Goal: Task Accomplishment & Management: Complete application form

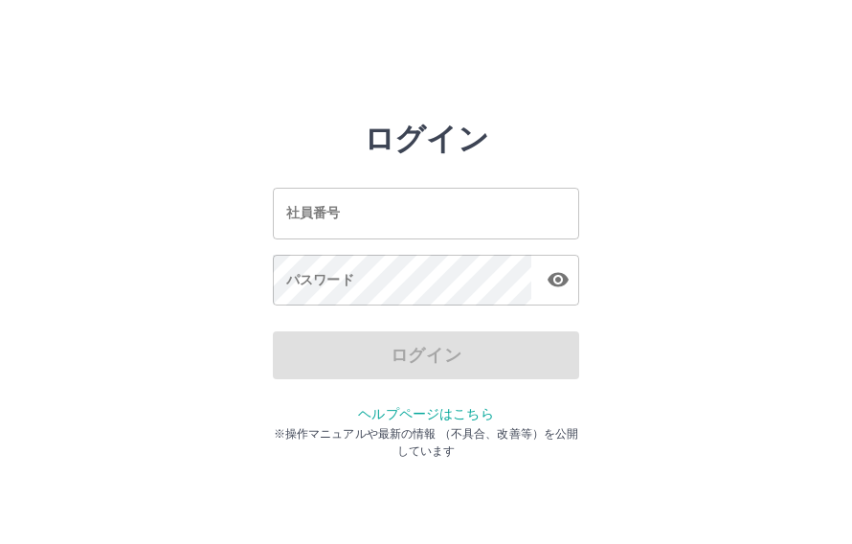
click at [313, 276] on div "パスワード パスワード" at bounding box center [426, 282] width 306 height 54
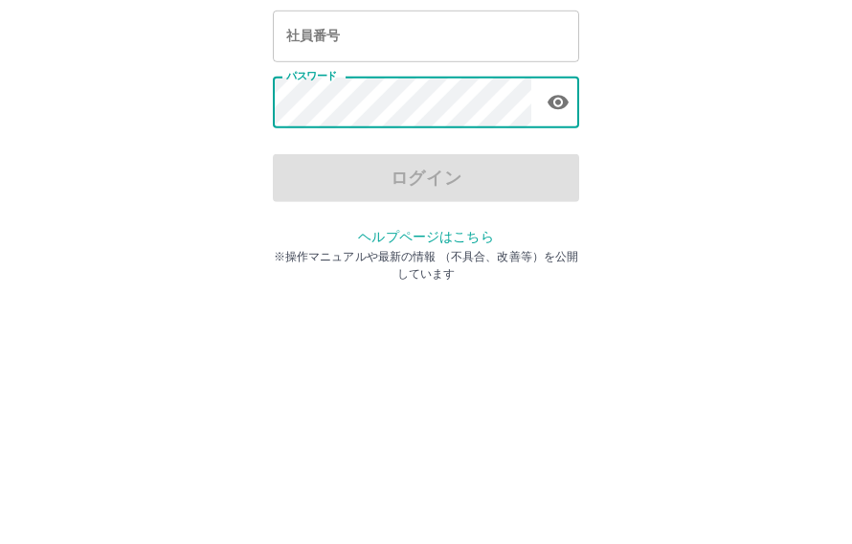
click at [326, 188] on div "社員番号 社員番号" at bounding box center [426, 213] width 306 height 51
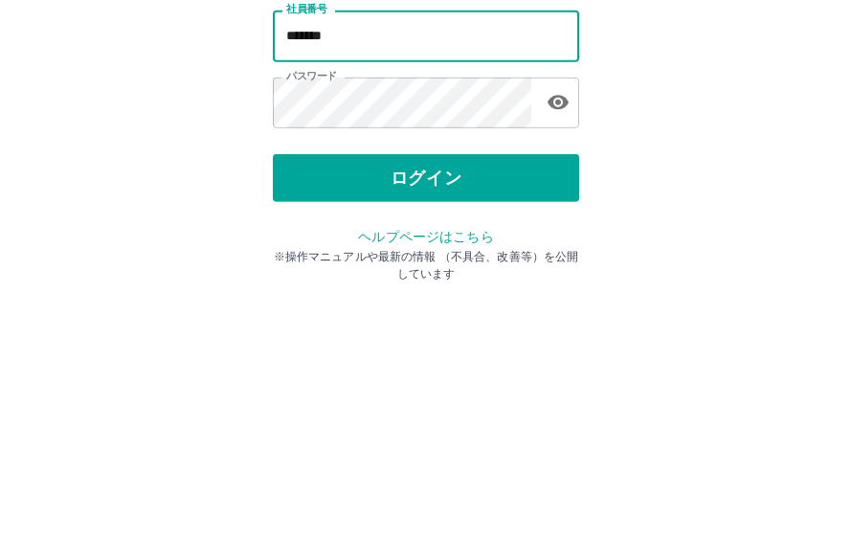
type input "*******"
click at [461, 331] on button "ログイン" at bounding box center [426, 355] width 306 height 48
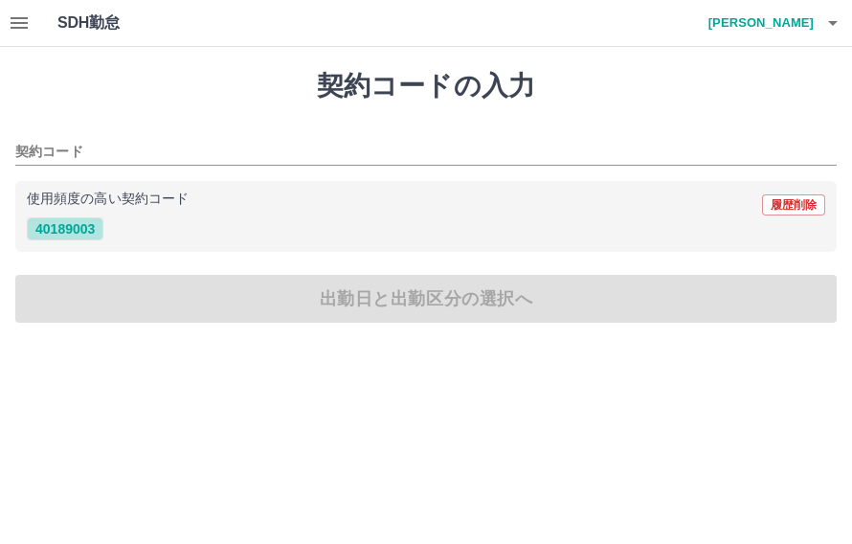
click at [79, 234] on button "40189003" at bounding box center [65, 228] width 77 height 23
type input "********"
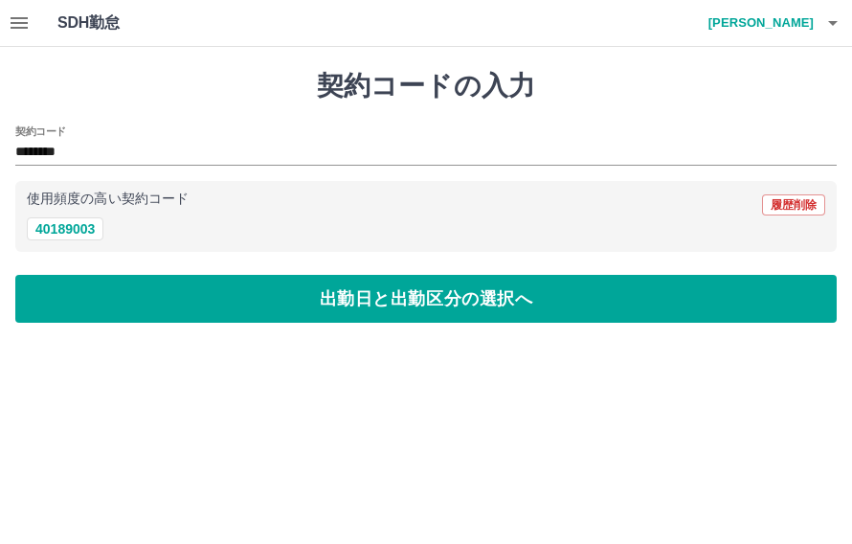
click at [367, 303] on button "出勤日と出勤区分の選択へ" at bounding box center [425, 299] width 821 height 48
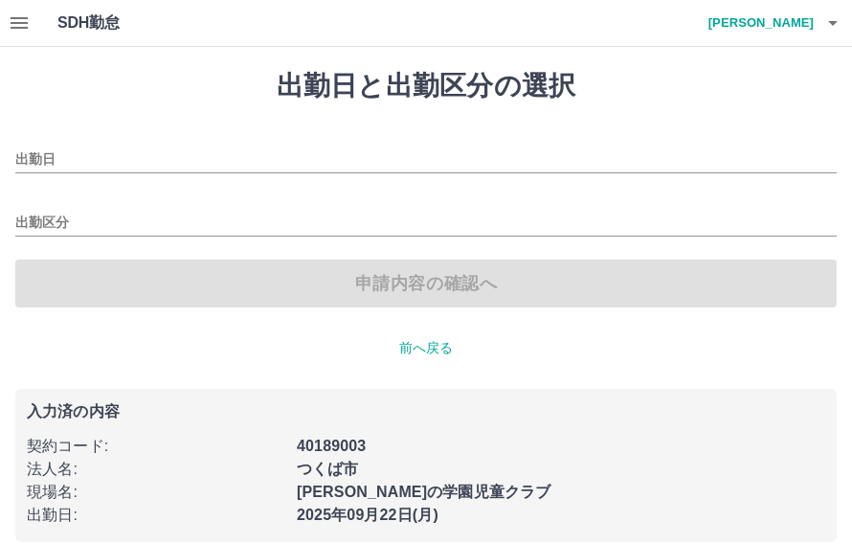
type input "**********"
click at [55, 220] on input "出勤区分" at bounding box center [425, 223] width 821 height 24
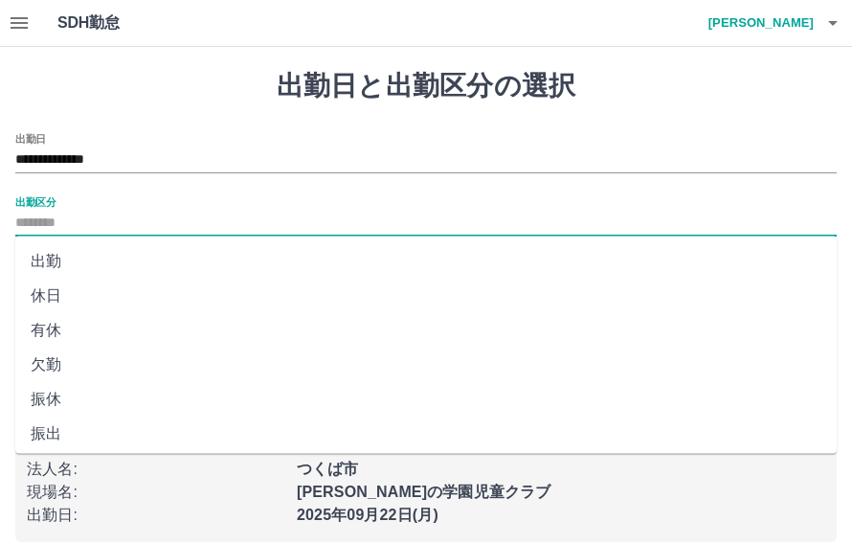
click at [66, 262] on li "出勤" at bounding box center [425, 261] width 821 height 34
type input "**"
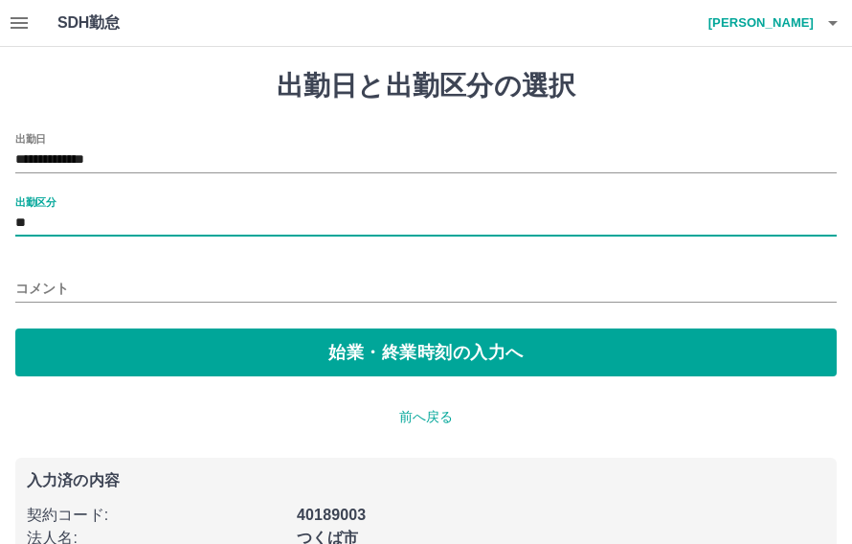
click at [429, 346] on button "始業・終業時刻の入力へ" at bounding box center [425, 352] width 821 height 48
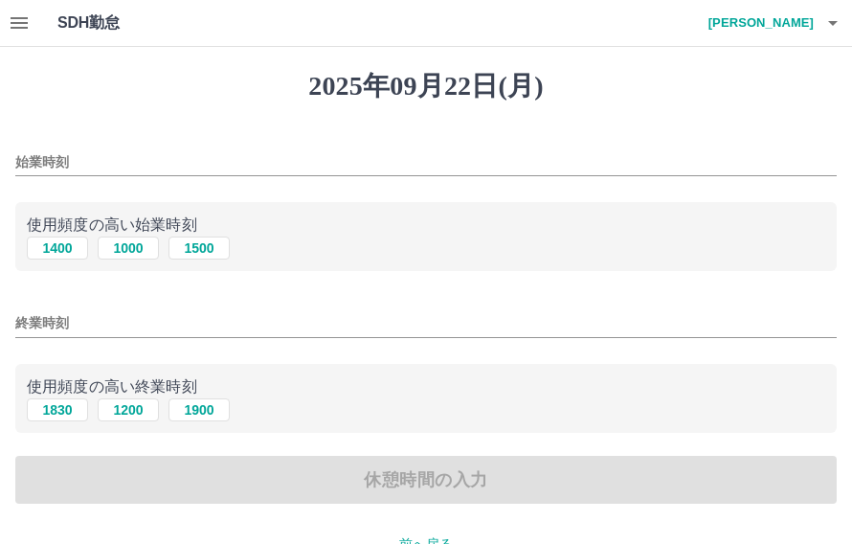
click at [76, 250] on button "1400" at bounding box center [57, 247] width 61 height 23
type input "****"
click at [79, 416] on button "1830" at bounding box center [57, 409] width 61 height 23
type input "****"
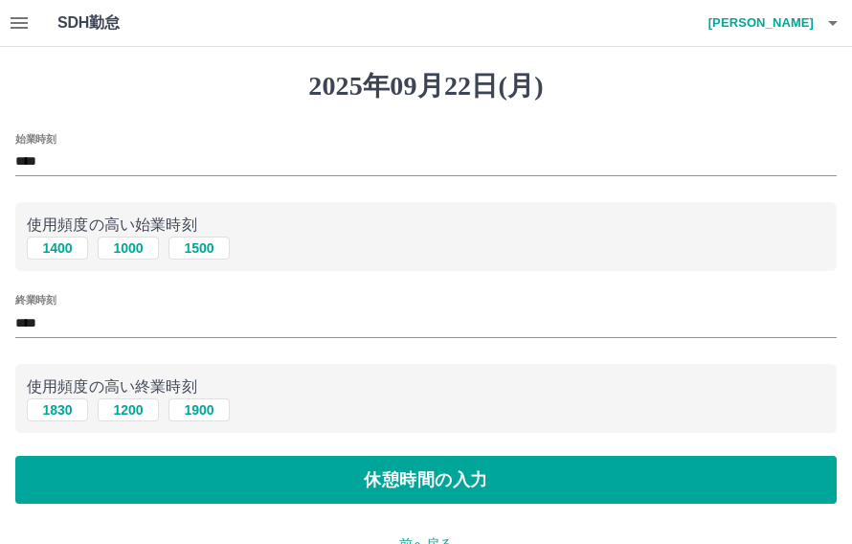
click at [447, 503] on button "休憩時間の入力" at bounding box center [425, 480] width 821 height 48
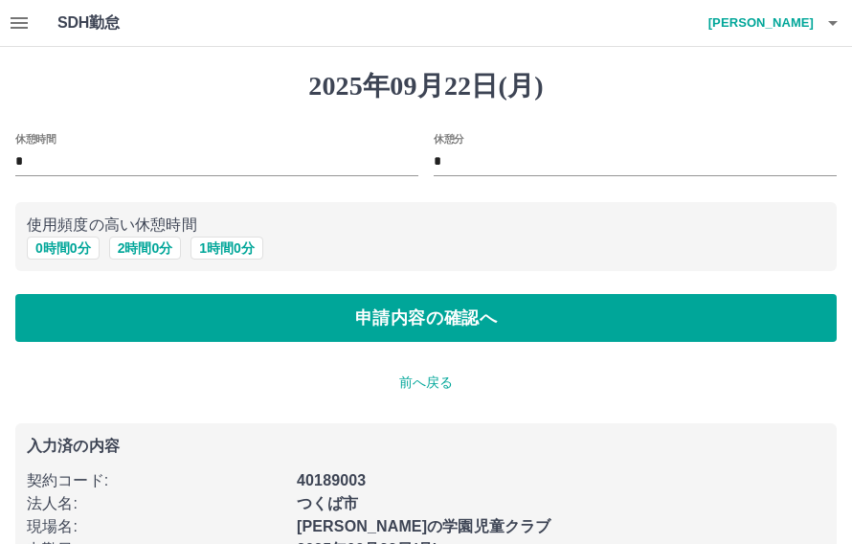
click at [69, 237] on button "0 時間 0 分" at bounding box center [63, 247] width 73 height 23
click at [411, 323] on button "申請内容の確認へ" at bounding box center [425, 318] width 821 height 48
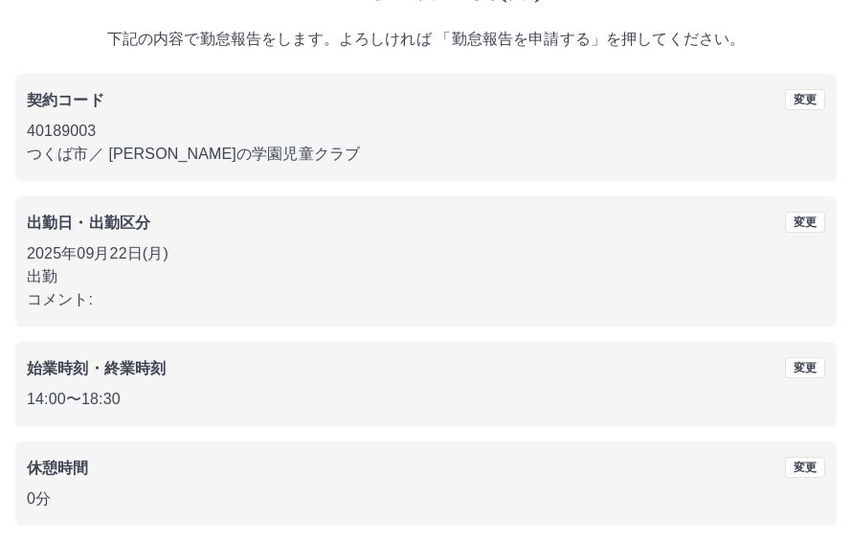
scroll to position [98, 0]
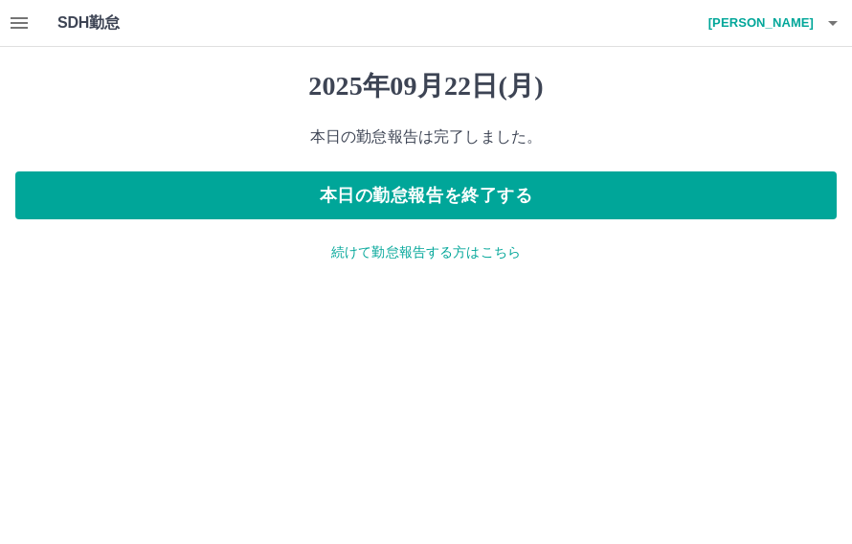
click at [22, 17] on icon "button" at bounding box center [19, 22] width 17 height 11
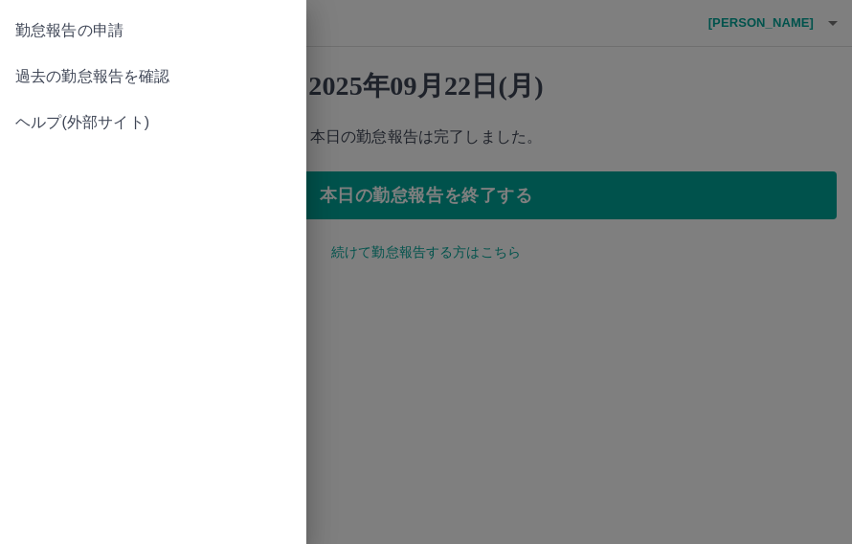
click at [123, 70] on span "過去の勤怠報告を確認" at bounding box center [153, 76] width 276 height 23
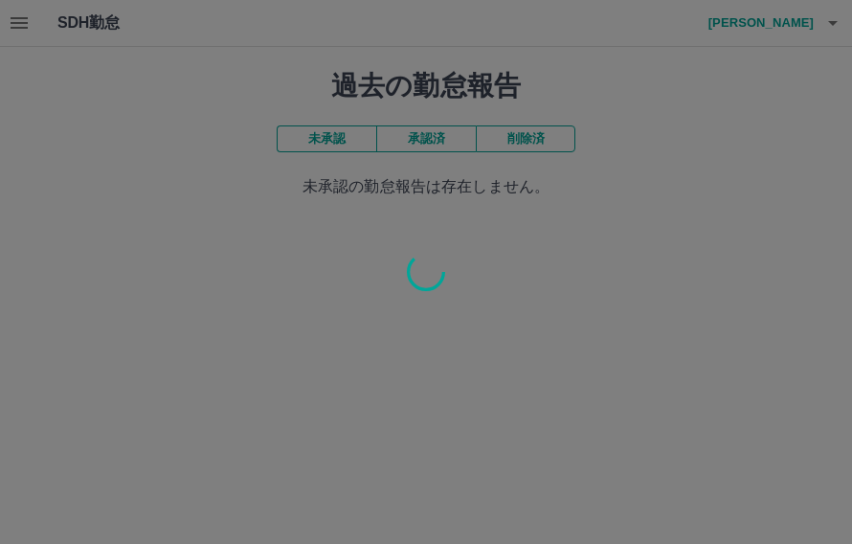
click at [342, 142] on div at bounding box center [426, 272] width 852 height 544
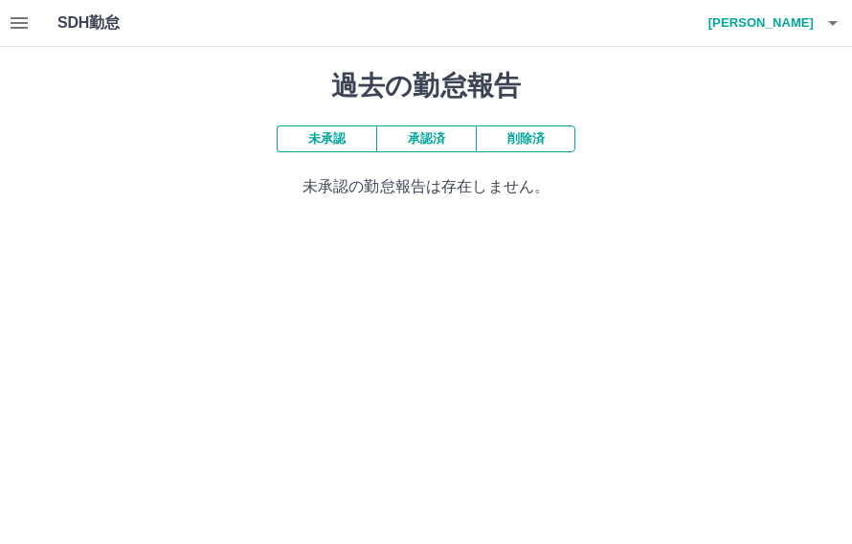
click at [437, 133] on button "承認済" at bounding box center [426, 138] width 100 height 27
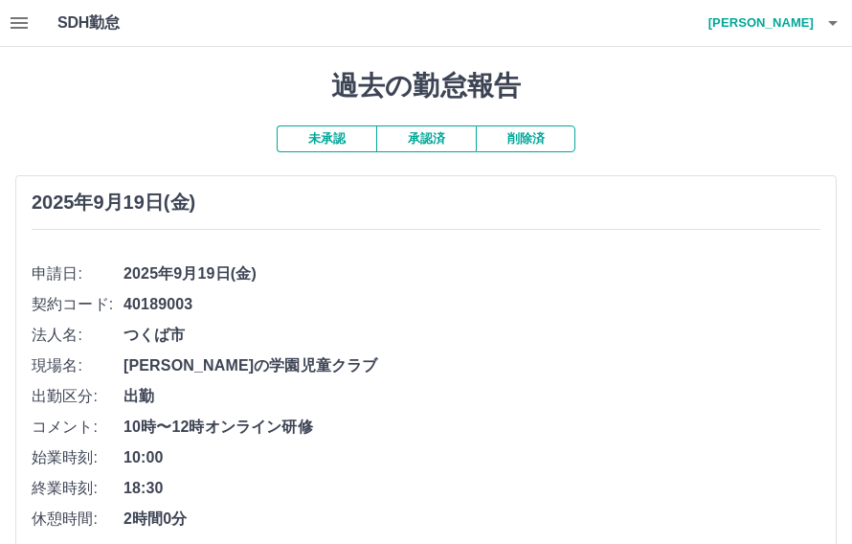
click at [28, 26] on icon "button" at bounding box center [19, 22] width 23 height 23
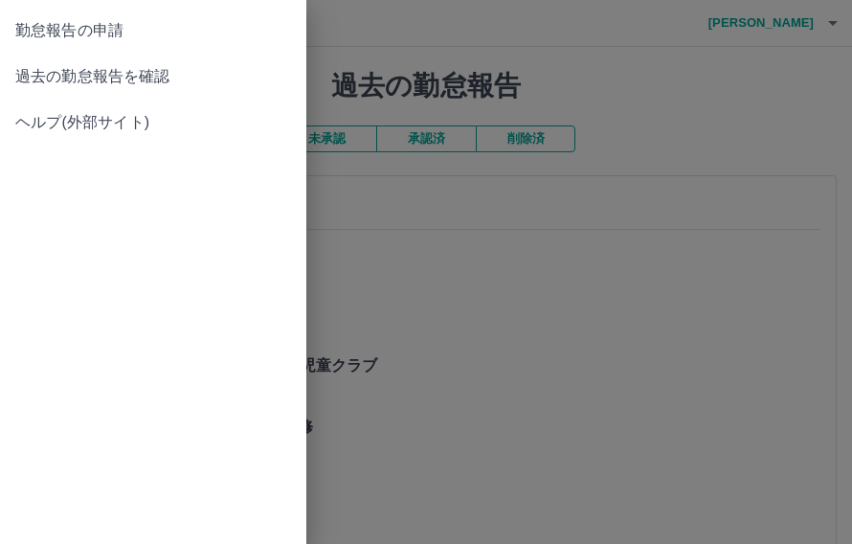
click at [153, 77] on span "過去の勤怠報告を確認" at bounding box center [153, 76] width 276 height 23
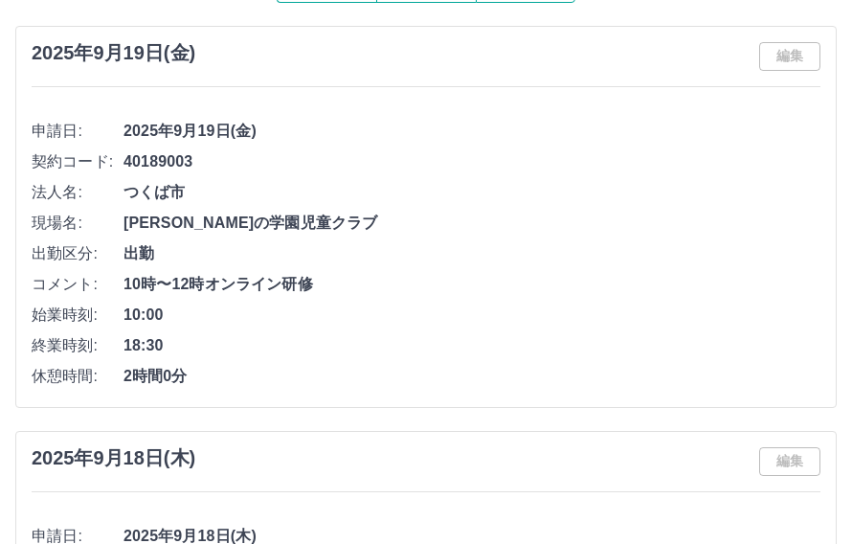
scroll to position [148, 0]
click at [610, 338] on span "18:30" at bounding box center [471, 346] width 697 height 23
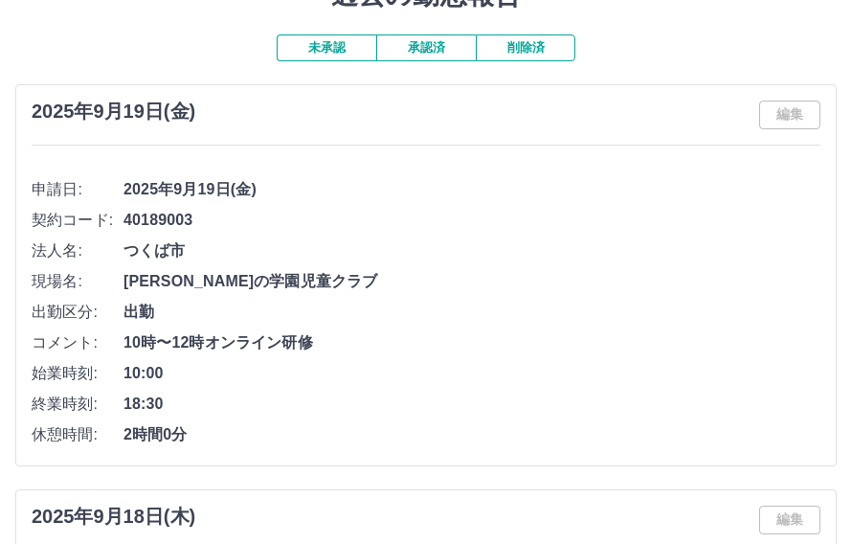
scroll to position [0, 0]
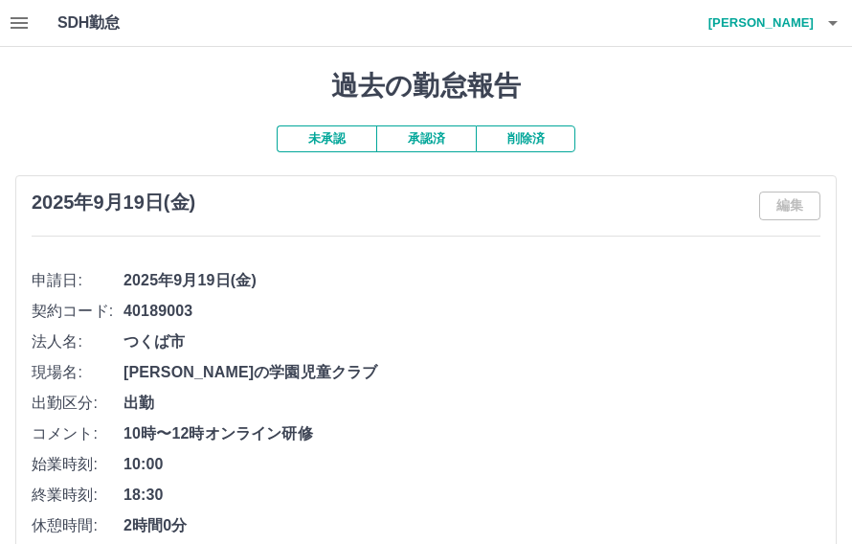
click at [28, 23] on icon "button" at bounding box center [19, 22] width 17 height 11
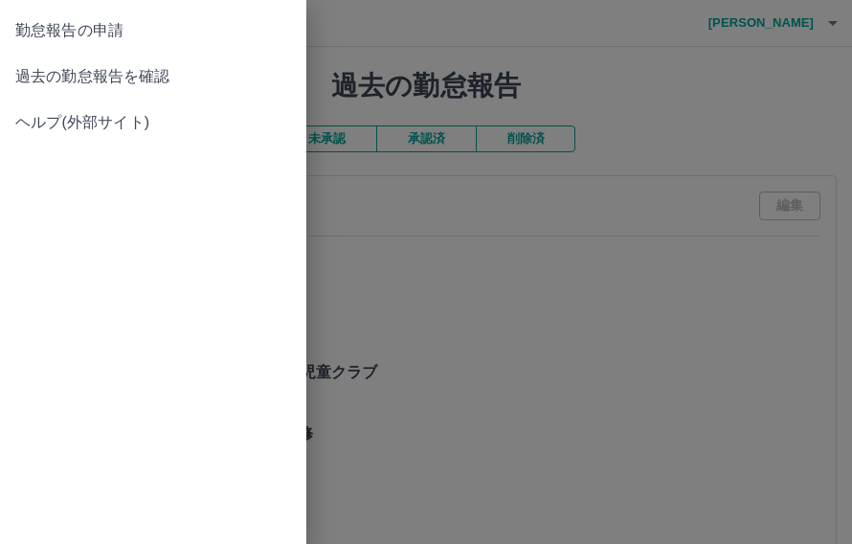
click at [827, 18] on div at bounding box center [426, 272] width 852 height 544
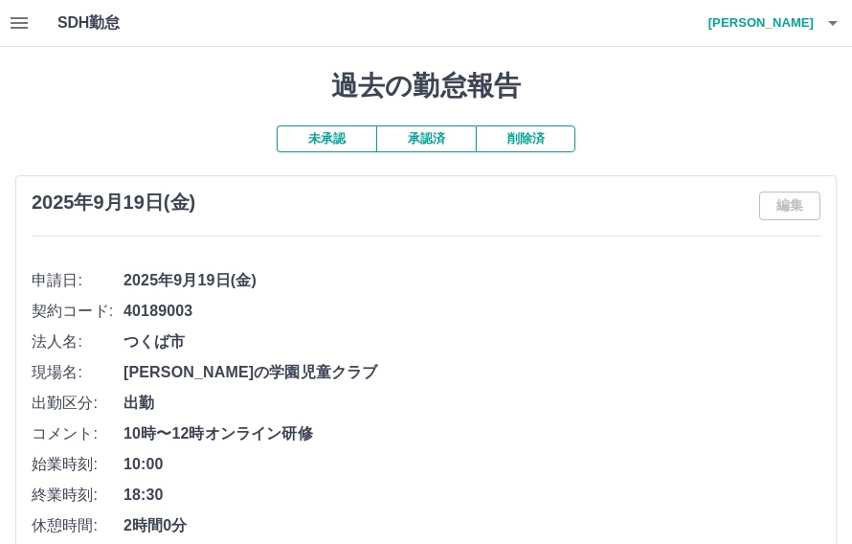
click at [837, 19] on icon "button" at bounding box center [832, 22] width 23 height 23
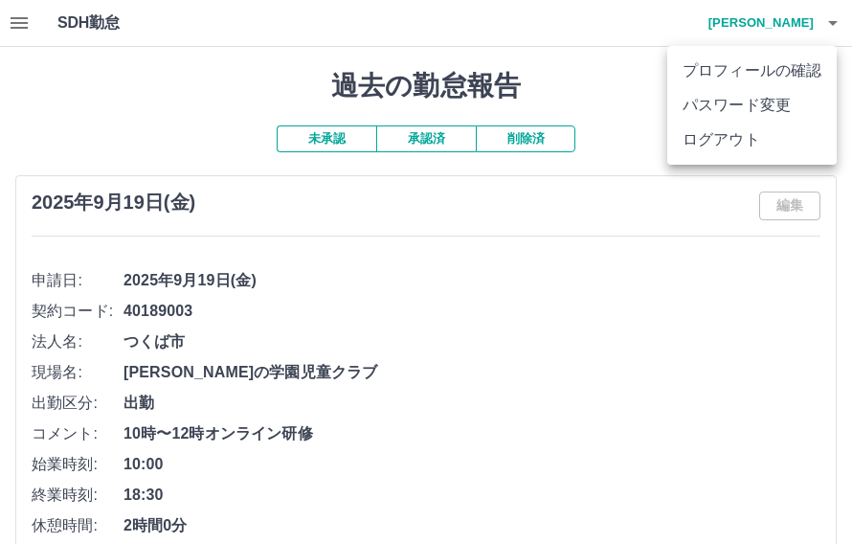
click at [754, 144] on li "ログアウト" at bounding box center [751, 139] width 169 height 34
